Goal: Task Accomplishment & Management: Manage account settings

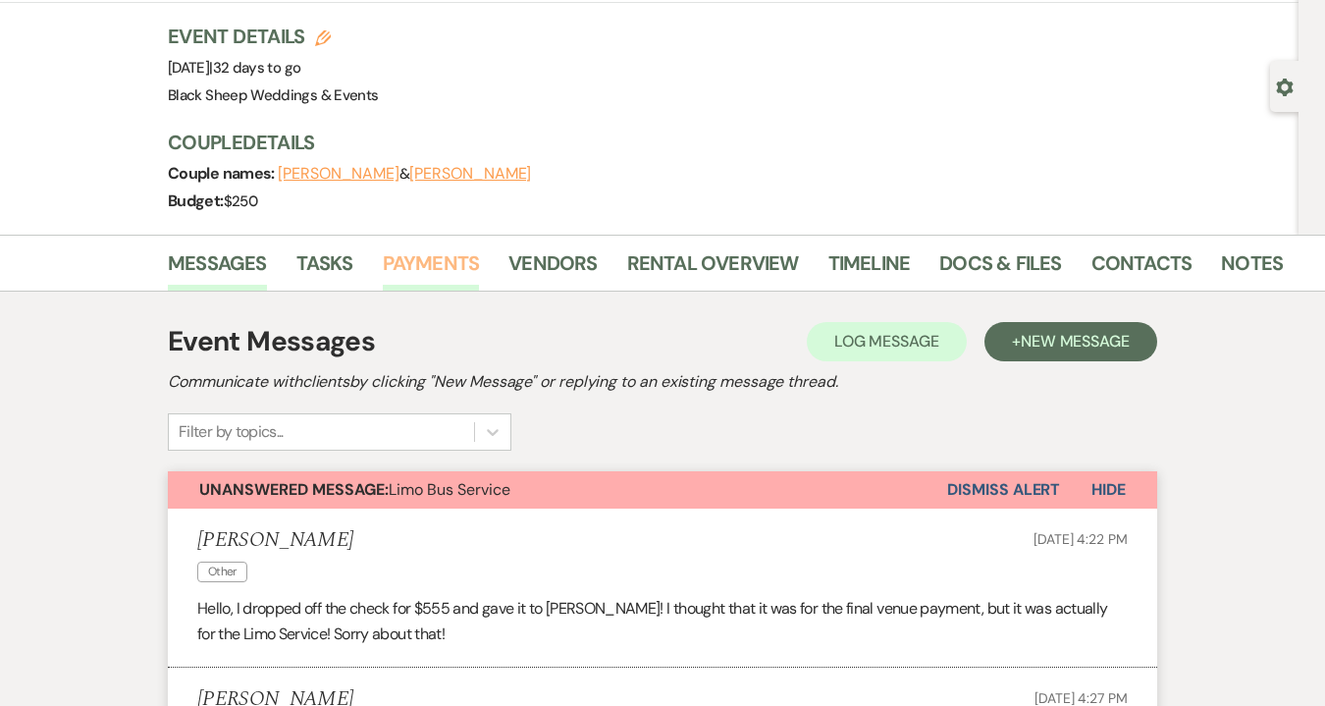
scroll to position [106, 0]
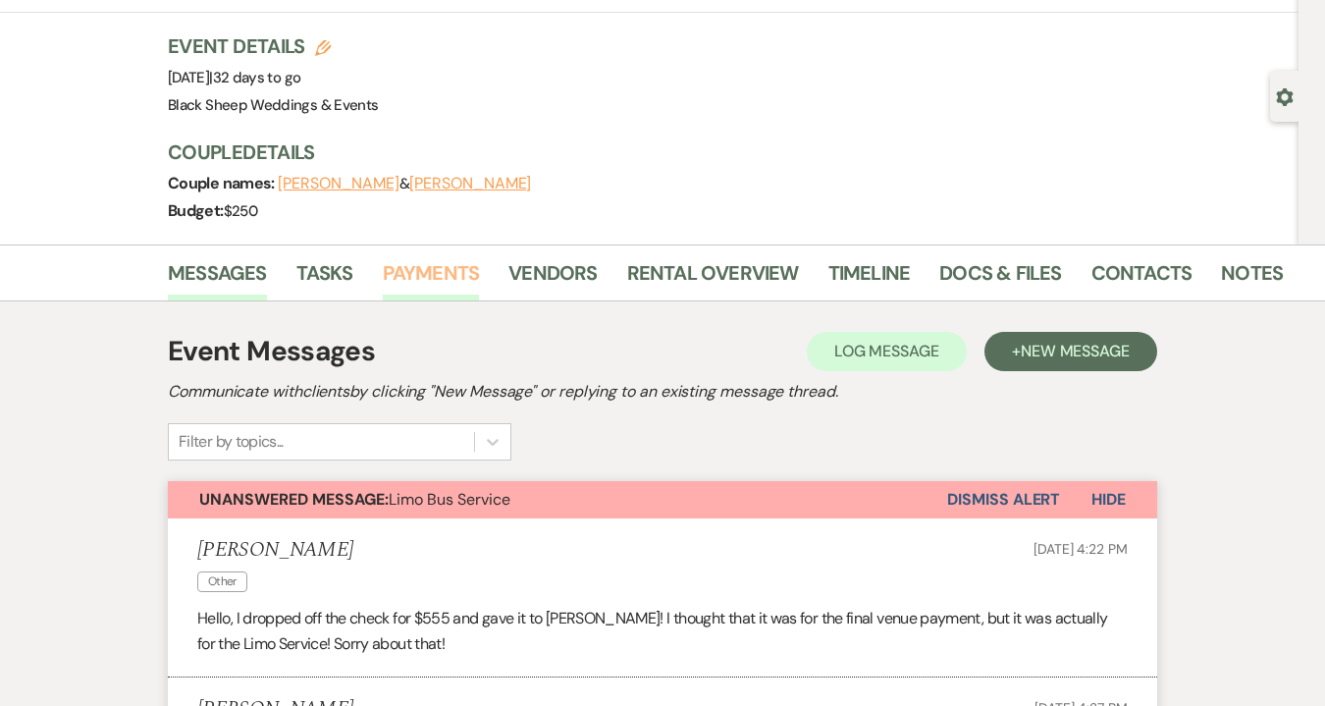
click at [444, 266] on link "Payments" at bounding box center [431, 278] width 97 height 43
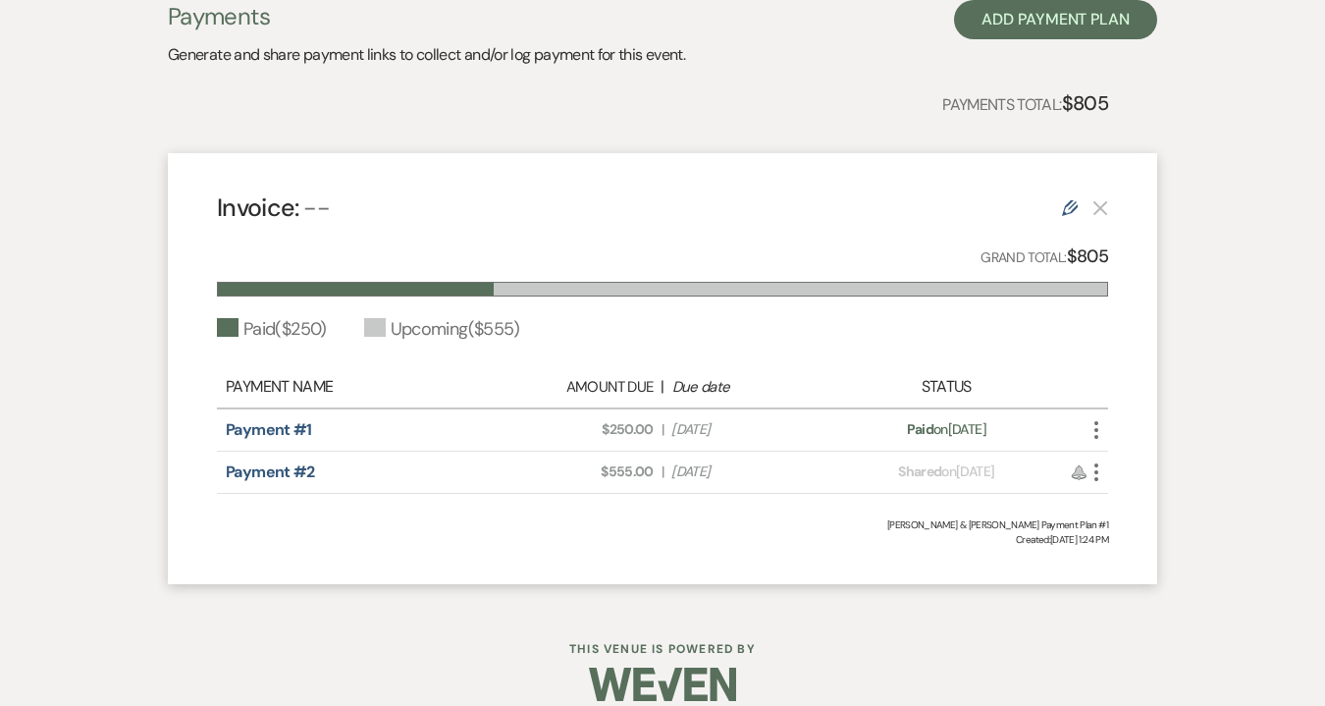
scroll to position [450, 0]
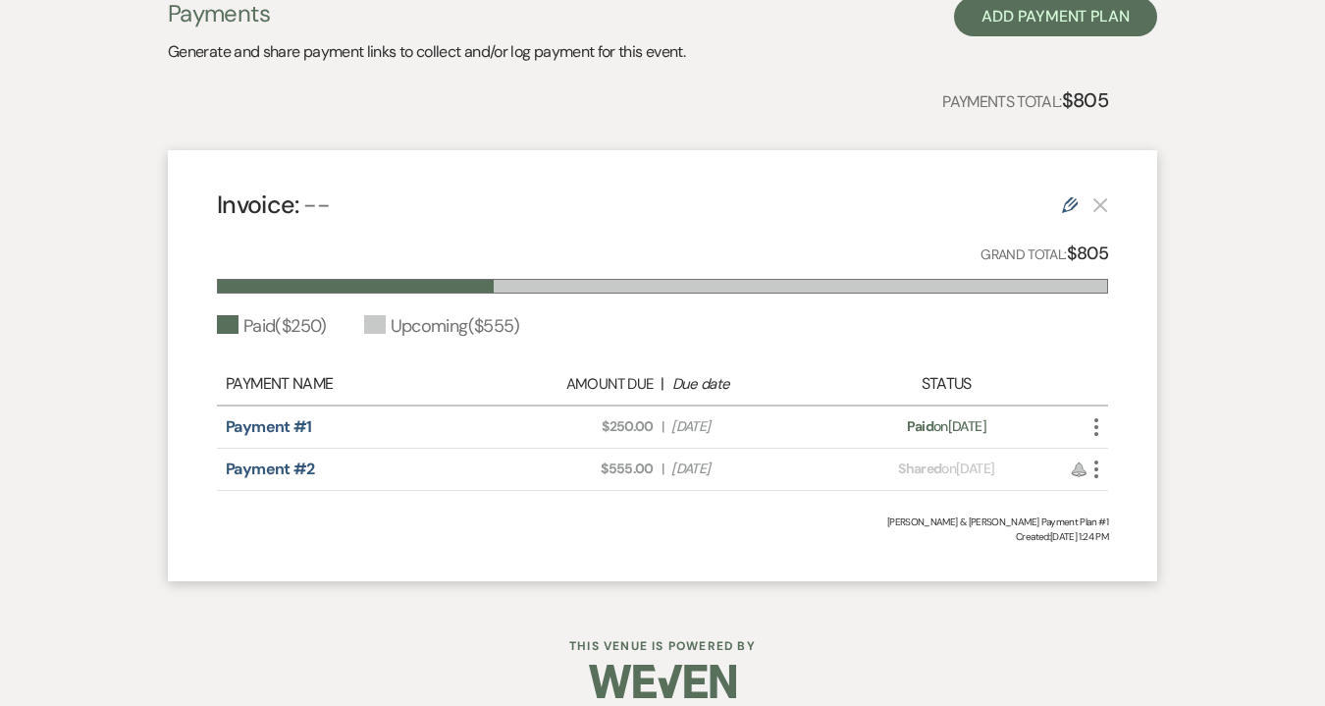
click at [1098, 469] on icon "More" at bounding box center [1097, 469] width 24 height 24
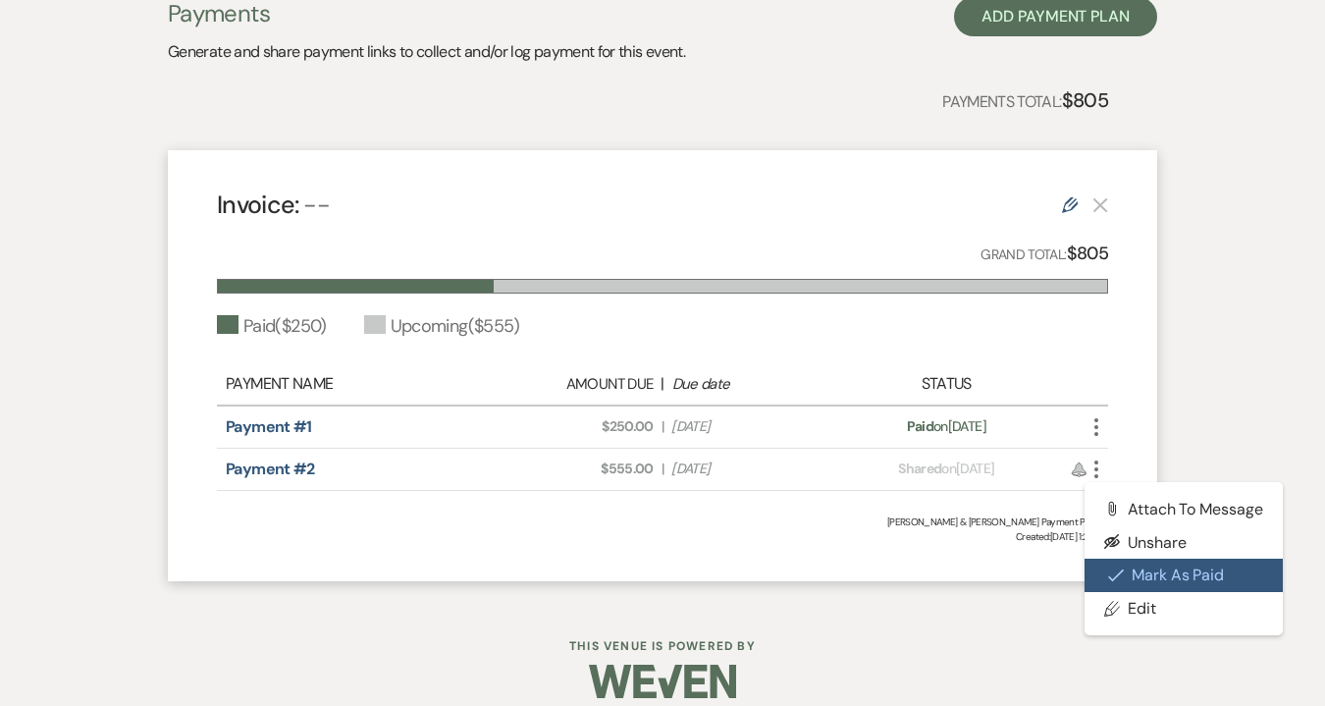
click at [1124, 573] on button "Check [PERSON_NAME] [PERSON_NAME] as Paid" at bounding box center [1184, 574] width 198 height 33
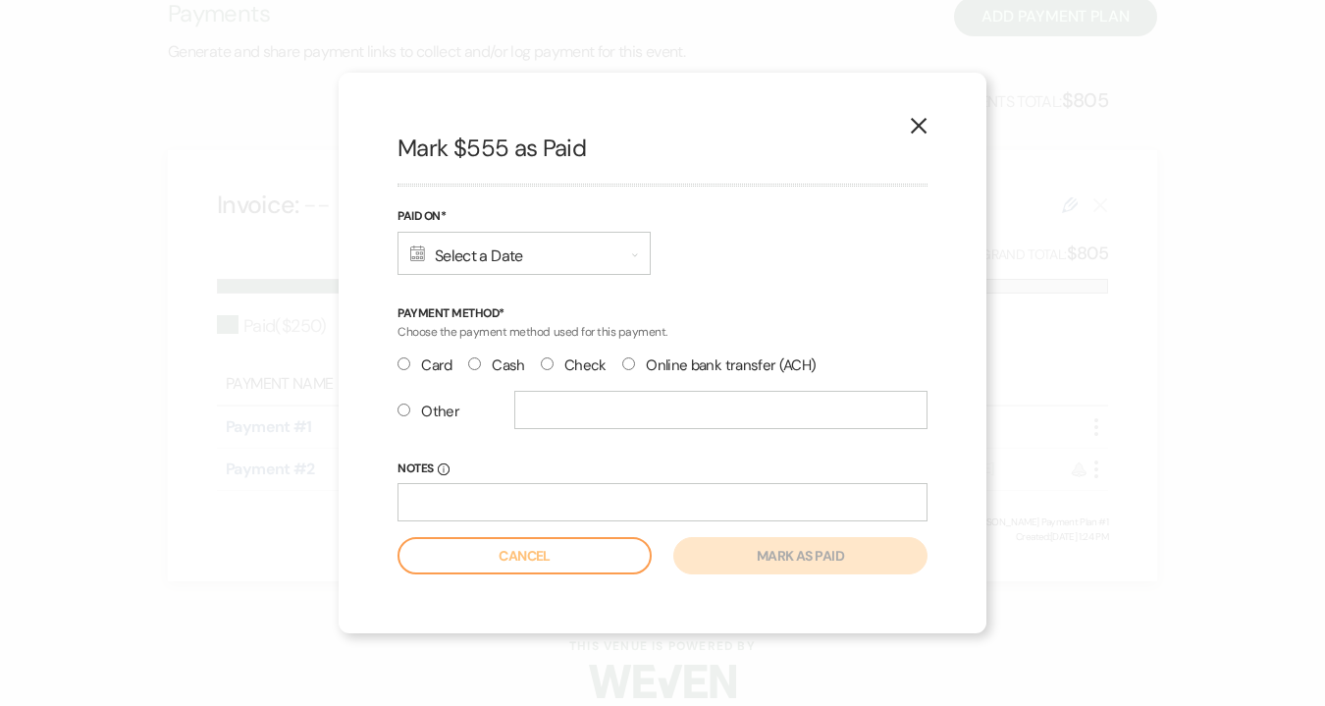
click at [503, 249] on div "Calendar Select a Date Expand" at bounding box center [523, 253] width 253 height 43
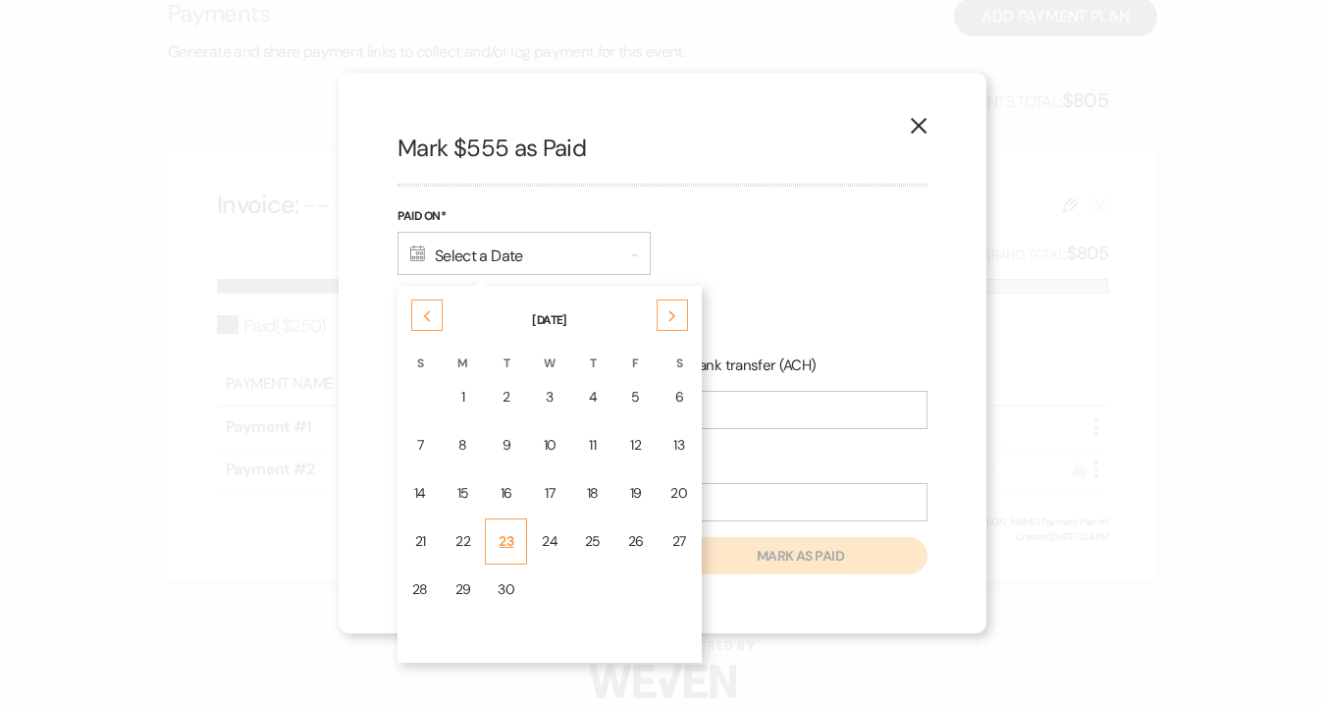
click at [506, 529] on td "23" at bounding box center [506, 541] width 42 height 46
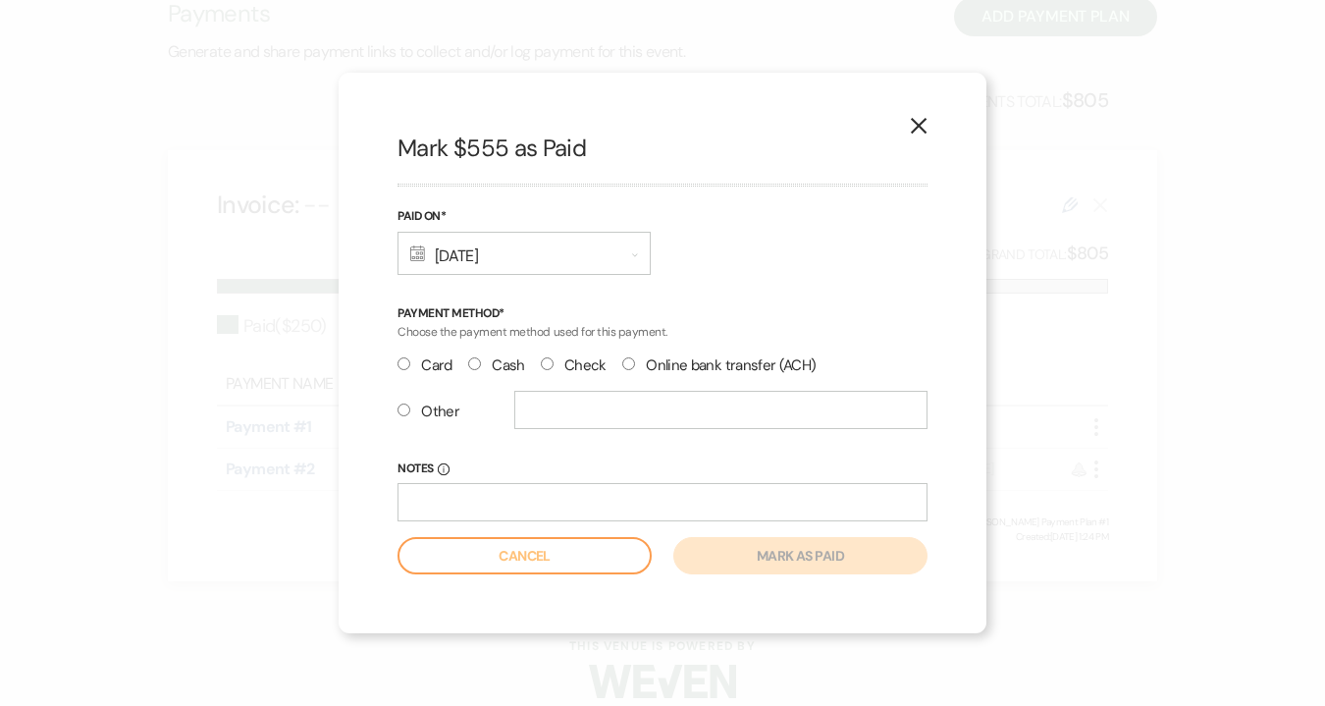
click at [545, 360] on input "Check" at bounding box center [547, 363] width 13 height 13
radio input "true"
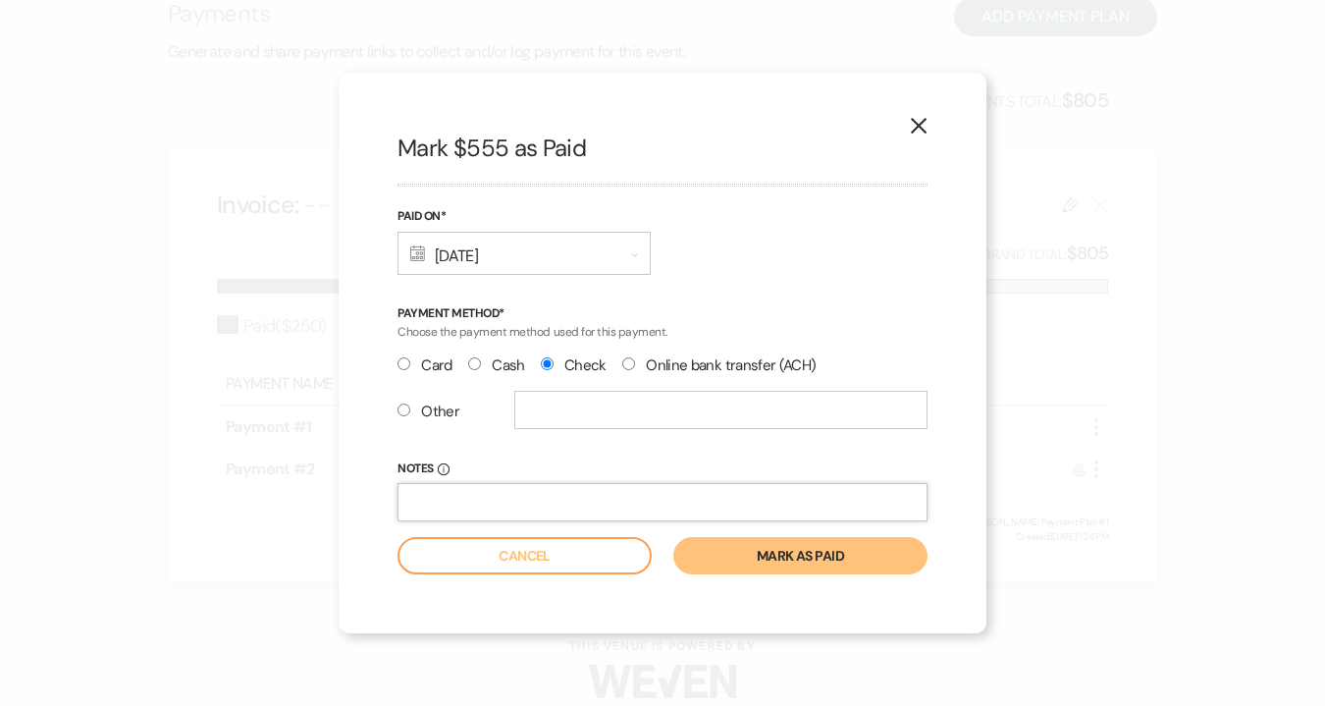
click at [468, 496] on input "Notes Info" at bounding box center [662, 502] width 530 height 38
type input "Check #1010 [PERSON_NAME]"
click at [803, 560] on button "Mark as paid" at bounding box center [800, 555] width 254 height 37
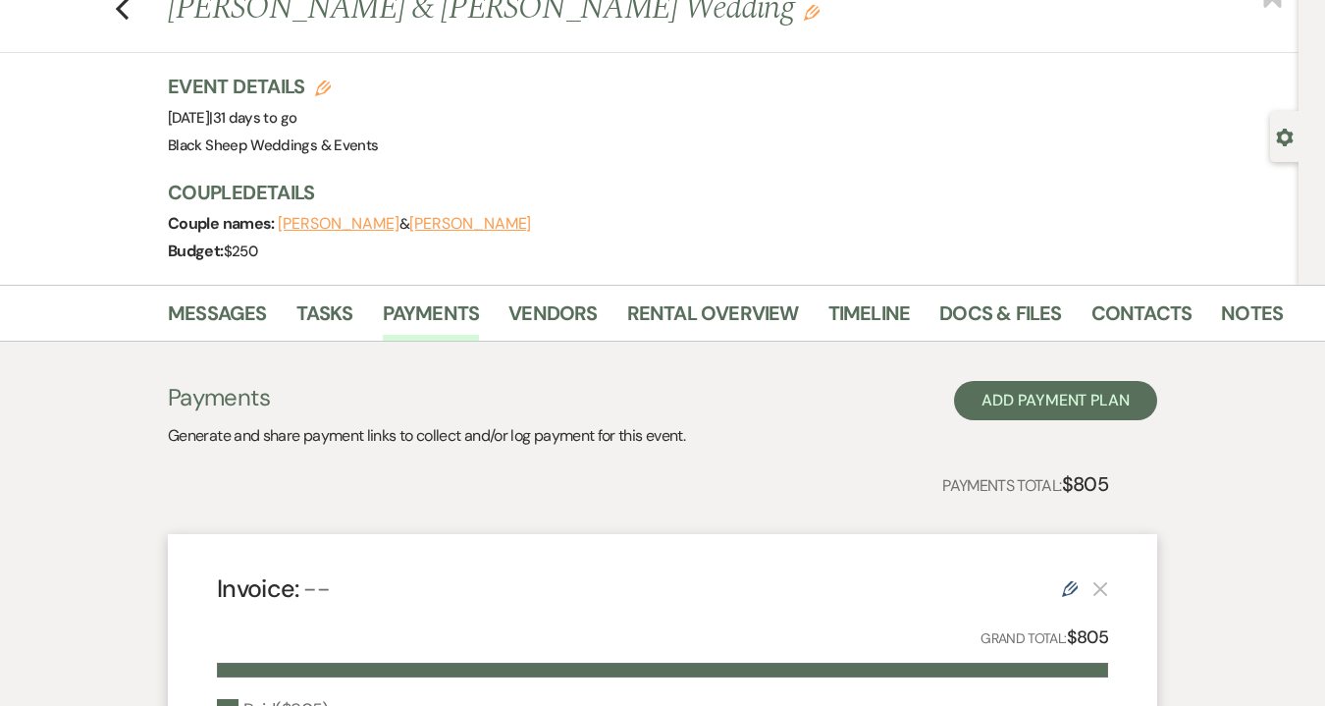
scroll to position [0, 0]
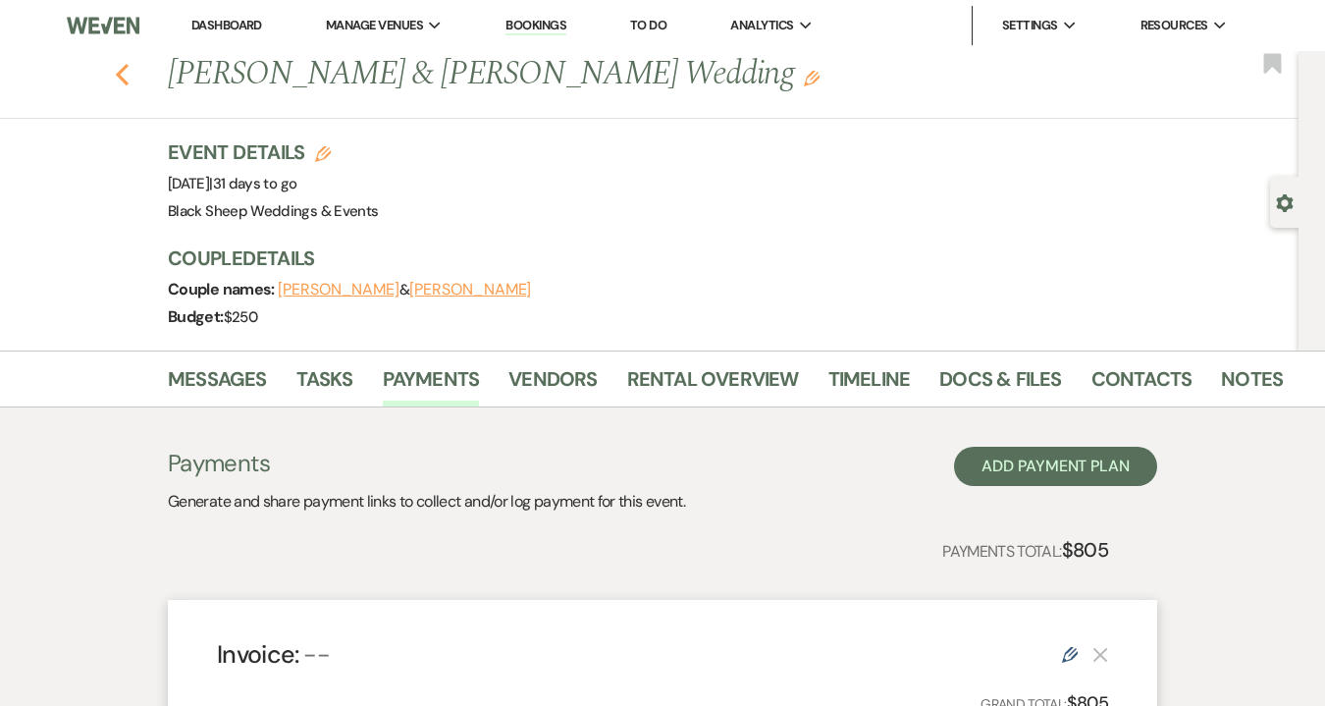
click at [129, 78] on icon "Previous" at bounding box center [122, 75] width 15 height 24
